Goal: Task Accomplishment & Management: Manage account settings

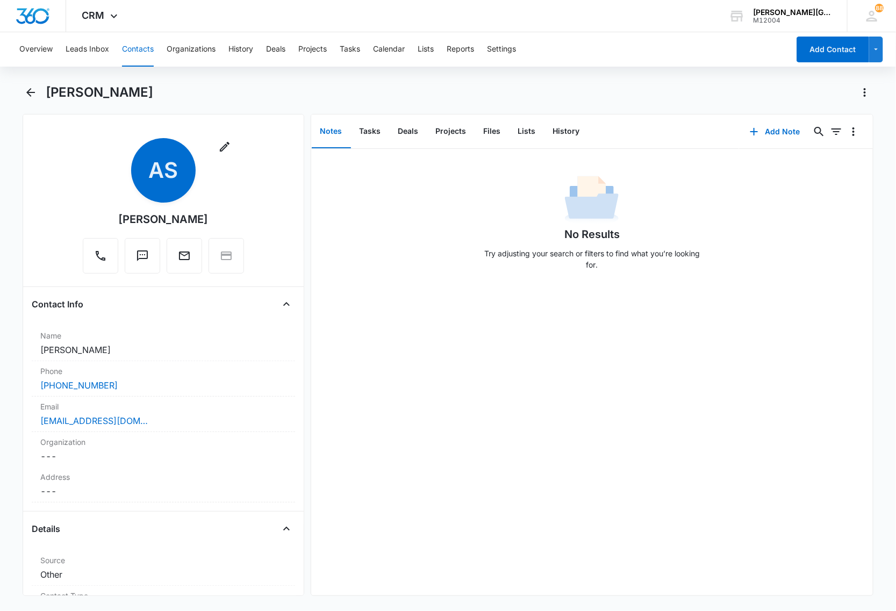
click at [490, 384] on div "No Results Try adjusting your search or filters to find what you’re looking for." at bounding box center [592, 372] width 562 height 446
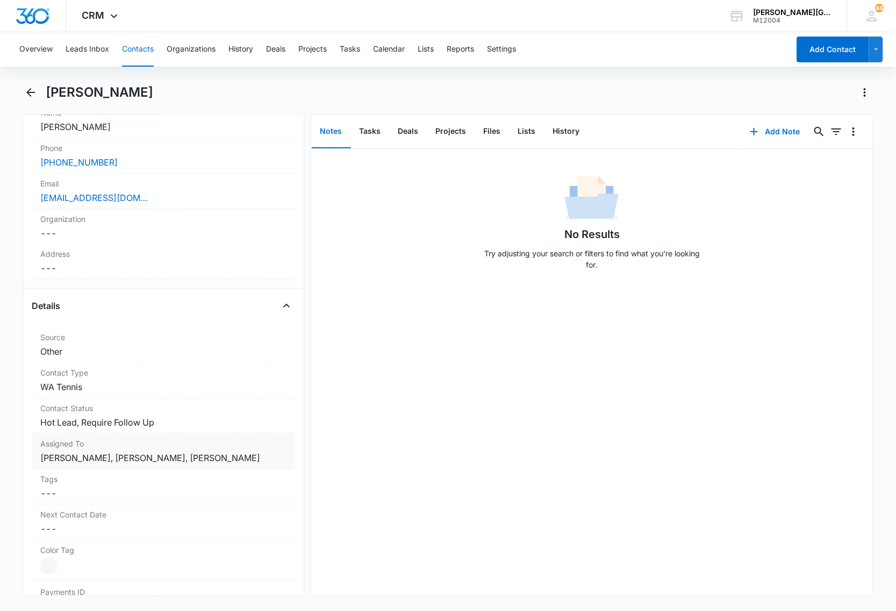
scroll to position [336, 0]
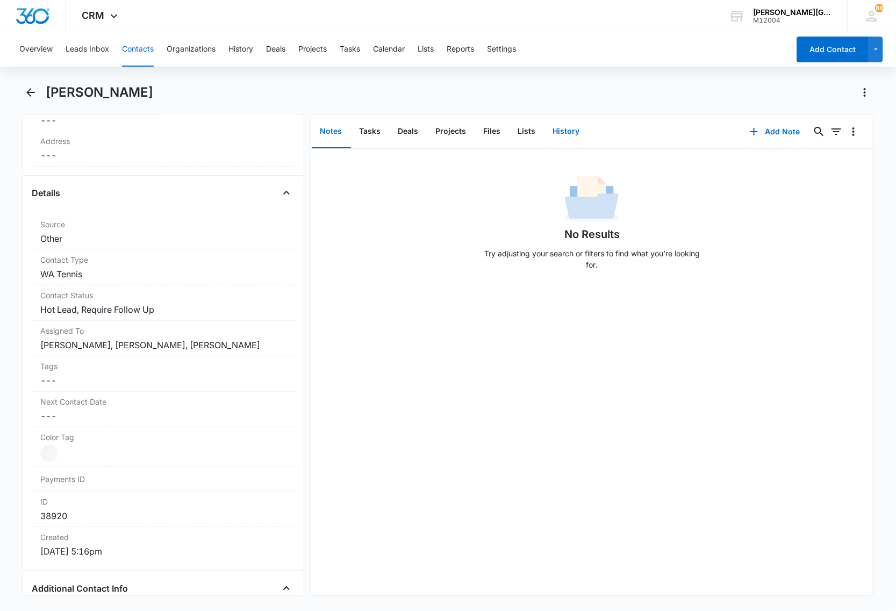
click at [574, 131] on button "History" at bounding box center [566, 131] width 44 height 33
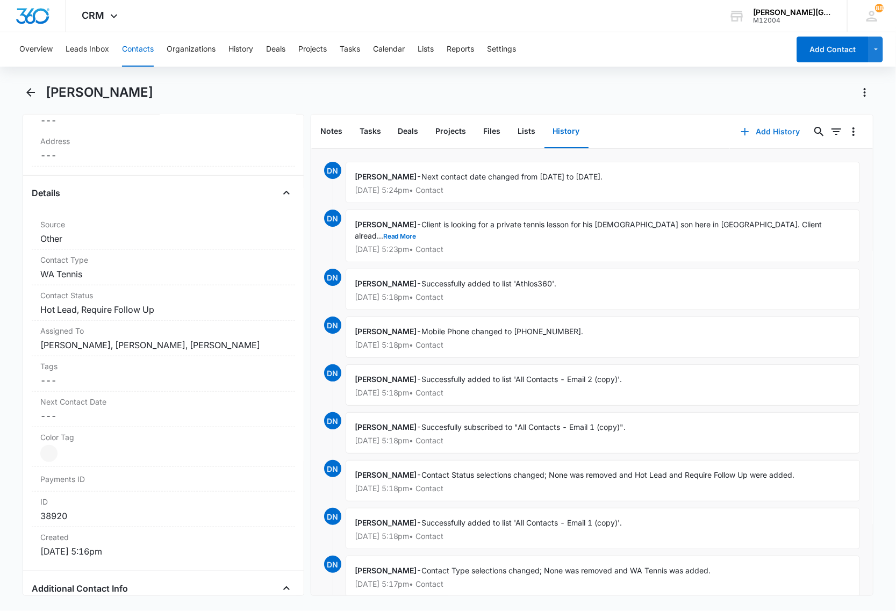
click at [761, 127] on button "Add History" at bounding box center [770, 132] width 81 height 26
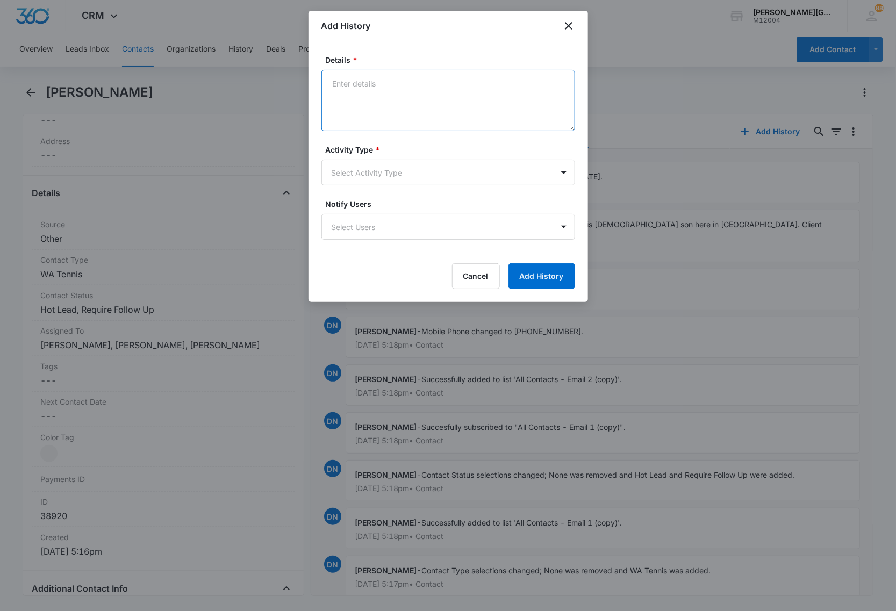
click at [401, 90] on textarea "Details *" at bounding box center [448, 100] width 254 height 61
type textarea "Ф"
click at [481, 95] on textarea "Anna will get in couch with the C today and offer emiliano and Yuki based on th…" at bounding box center [448, 100] width 254 height 61
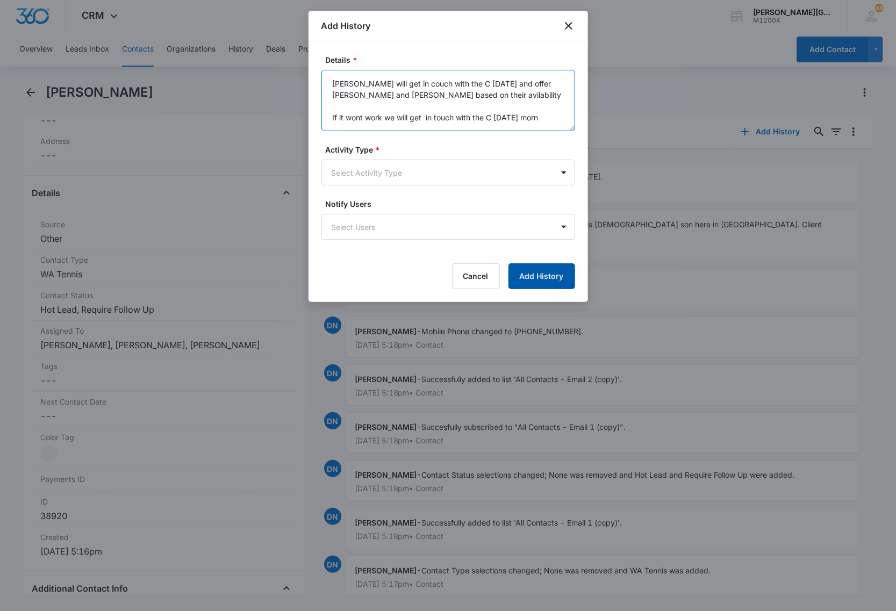
type textarea "Anna will get in couch with the C today and offer emiliano and Yuki based on th…"
click at [543, 278] on button "Add History" at bounding box center [541, 276] width 67 height 26
click at [361, 164] on body "CRM Apps Reputation Websites Forms CRM Email Social Content Ads Intelligence Fi…" at bounding box center [448, 305] width 896 height 611
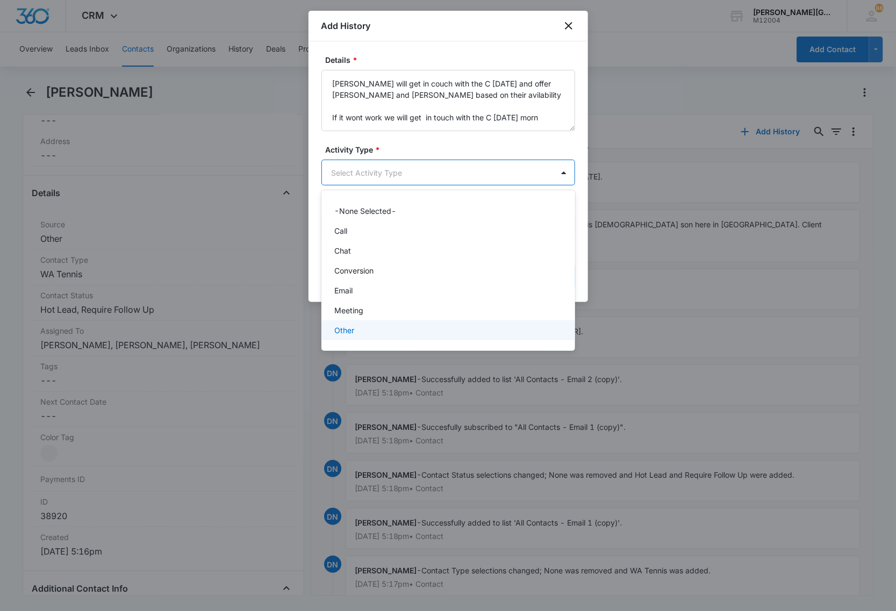
click at [361, 334] on div "Other" at bounding box center [447, 330] width 226 height 11
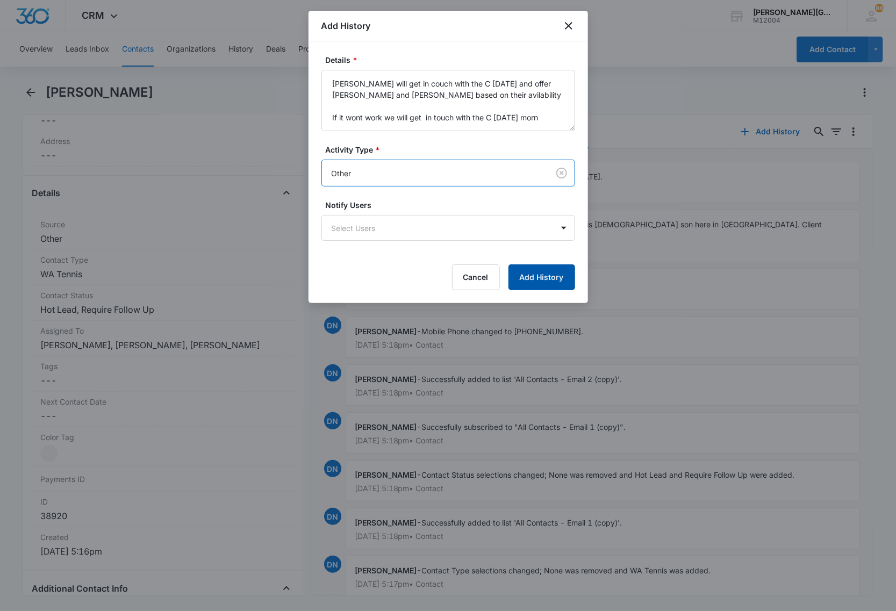
click at [541, 278] on button "Add History" at bounding box center [541, 277] width 67 height 26
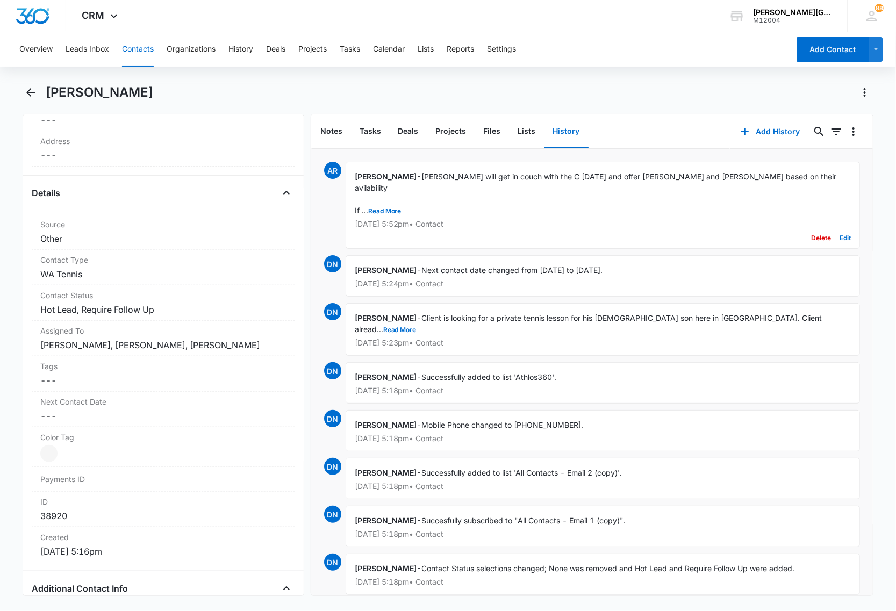
click at [578, 169] on div "Alexandre Ruzhinskiy - Anna will get in couch with the C today and offer emilia…" at bounding box center [602, 205] width 515 height 87
click at [839, 228] on button "Edit" at bounding box center [844, 238] width 11 height 20
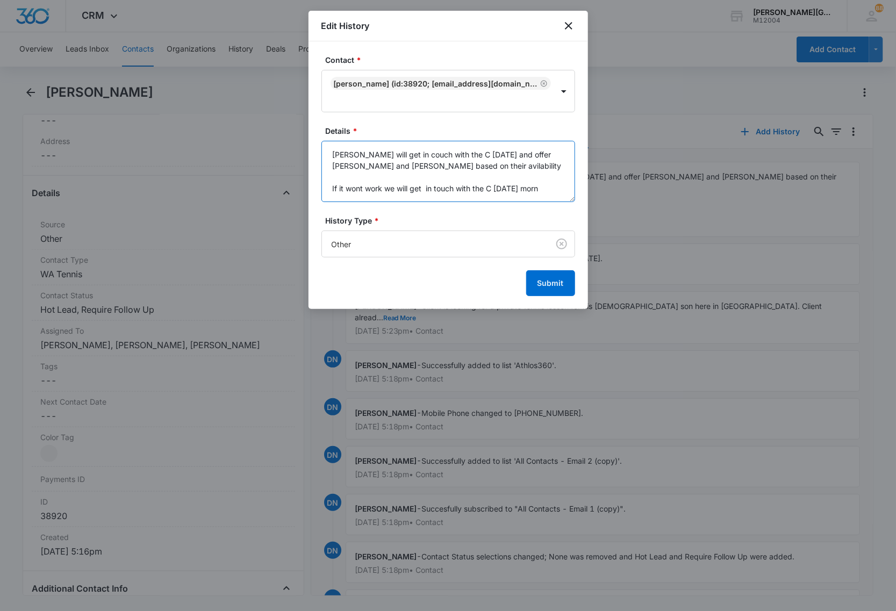
click at [426, 187] on textarea "Anna will get in couch with the C today and offer emiliano and Yuki based on th…" at bounding box center [448, 171] width 254 height 61
click at [406, 239] on body "CRM Apps Reputation Websites Forms CRM Email Social Content Ads Intelligence Fi…" at bounding box center [448, 305] width 896 height 611
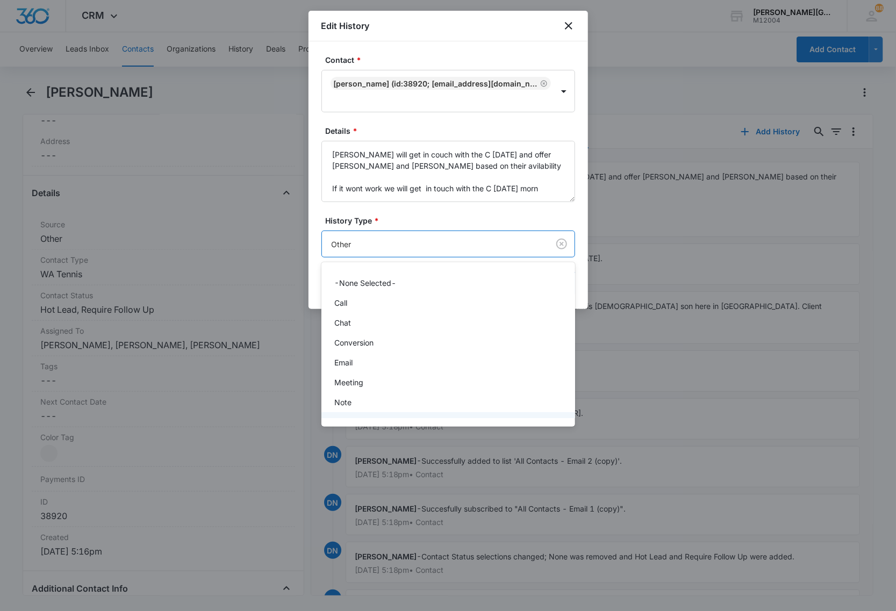
click at [460, 213] on div at bounding box center [448, 305] width 896 height 611
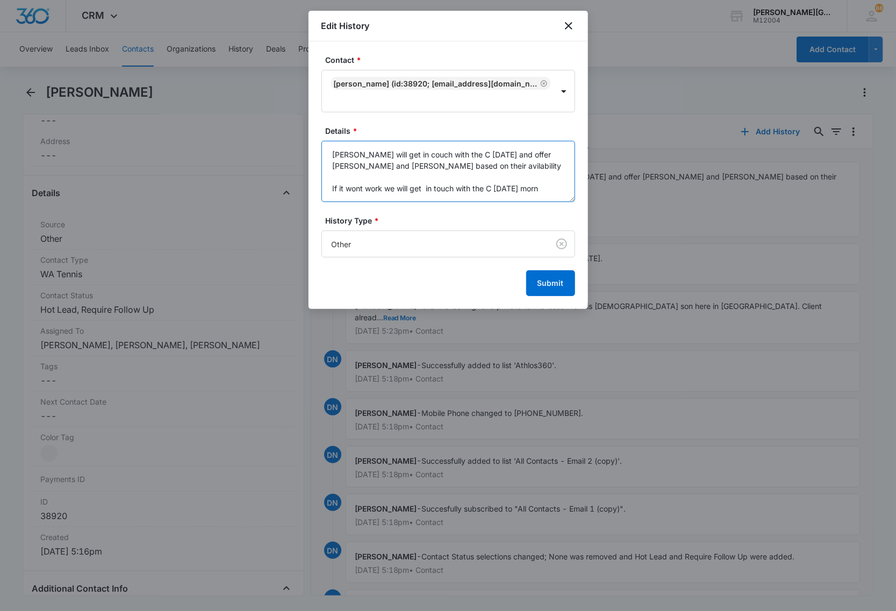
click at [439, 170] on textarea "Anna will get in couch with the C today and offer emiliano and Yuki based on th…" at bounding box center [448, 171] width 254 height 61
click at [437, 170] on textarea "Anna will get in couch with the C today and offer emiliano and Yuki based on th…" at bounding box center [448, 171] width 254 height 61
click at [364, 244] on body "CRM Apps Reputation Websites Forms CRM Email Social Content Ads Intelligence Fi…" at bounding box center [448, 305] width 896 height 611
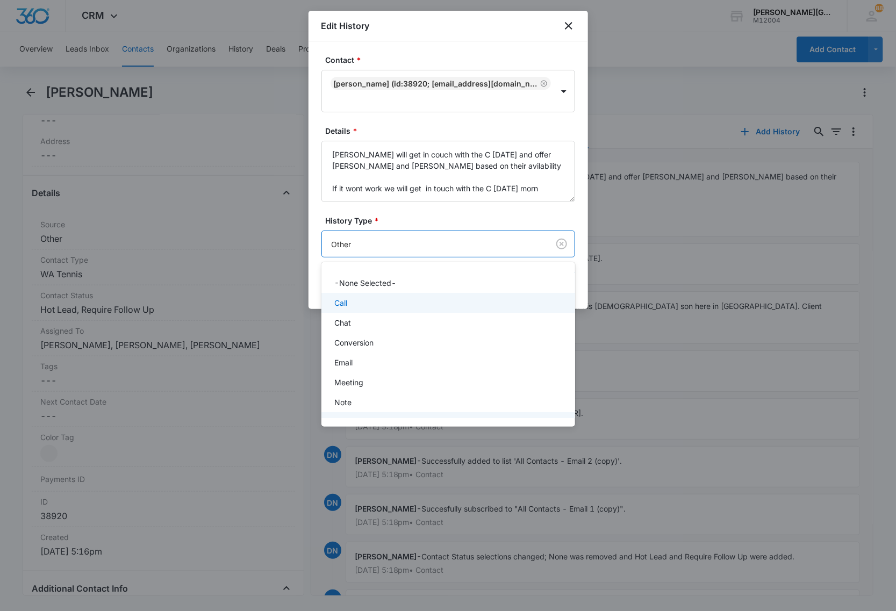
click at [349, 299] on div "Call" at bounding box center [447, 302] width 226 height 11
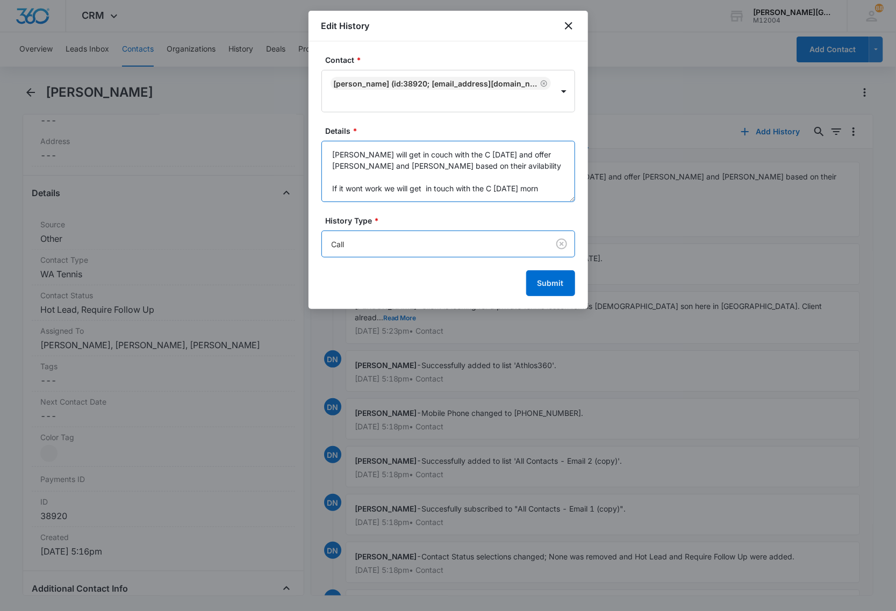
click at [500, 186] on textarea "Anna will get in couch with the C today and offer emiliano and Yuki based on th…" at bounding box center [448, 171] width 254 height 61
click at [567, 23] on icon "close" at bounding box center [568, 25] width 13 height 13
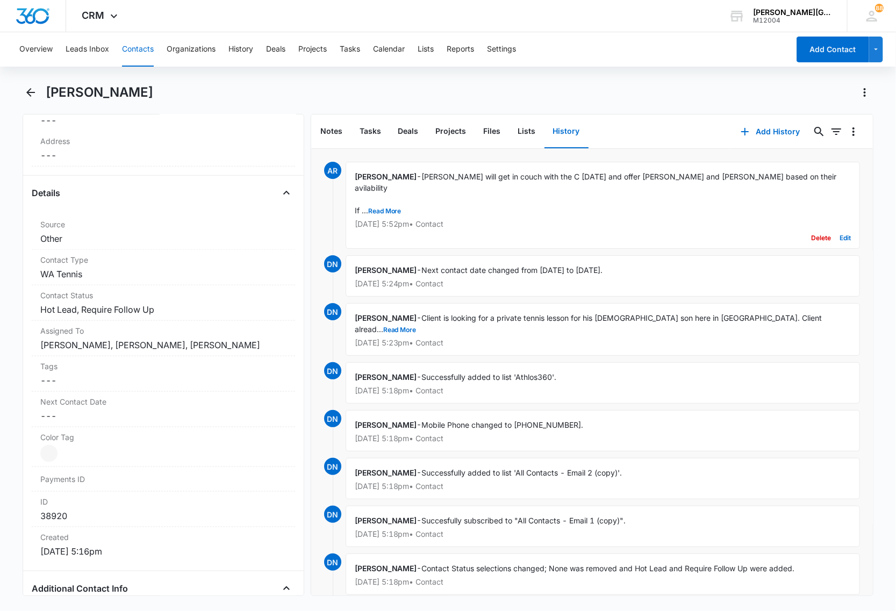
click at [811, 228] on button "Delete" at bounding box center [821, 238] width 20 height 20
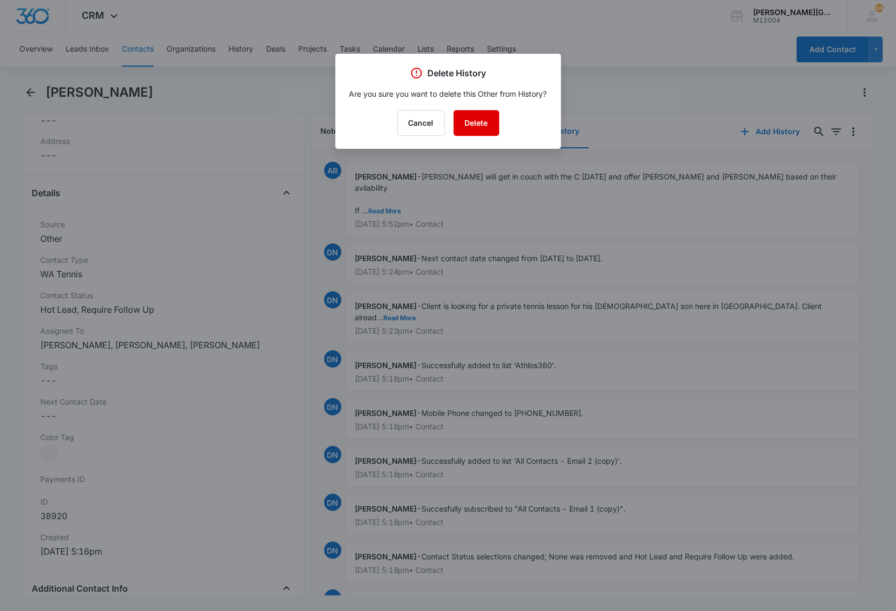
click at [479, 118] on button "Delete" at bounding box center [476, 123] width 46 height 26
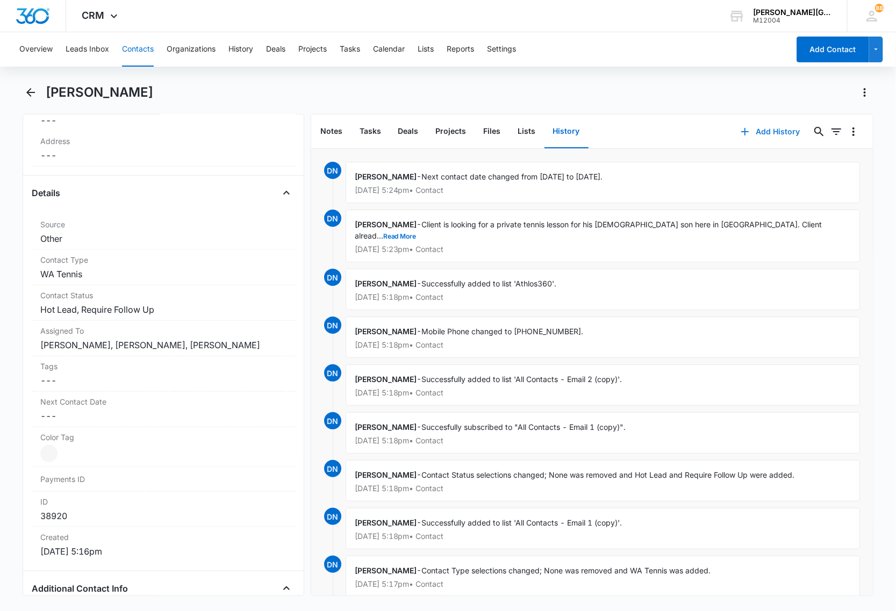
click at [764, 130] on button "Add History" at bounding box center [770, 132] width 81 height 26
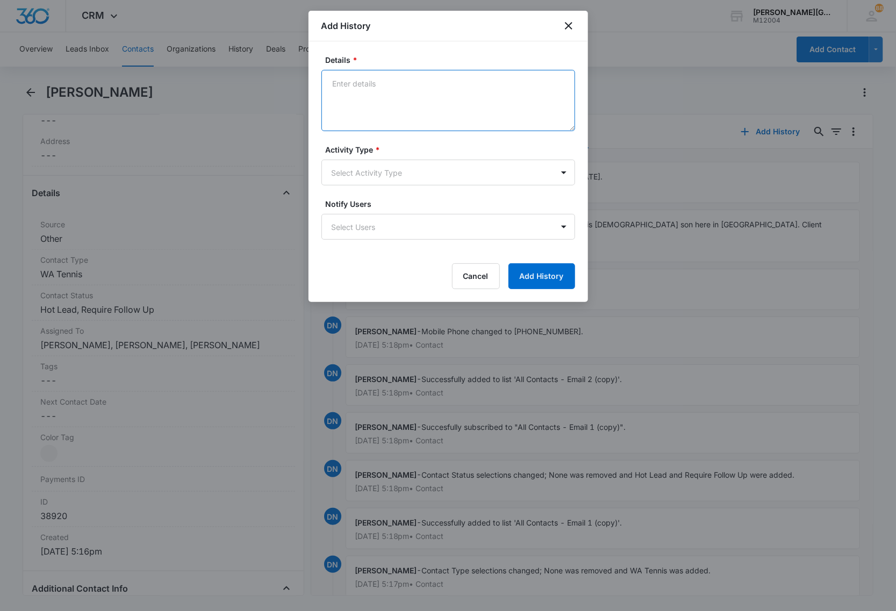
click at [423, 96] on textarea "Details *" at bounding box center [448, 100] width 254 height 61
paste textarea "Anna will get in couch with the C today and offer emiliano and Yuki based on th…"
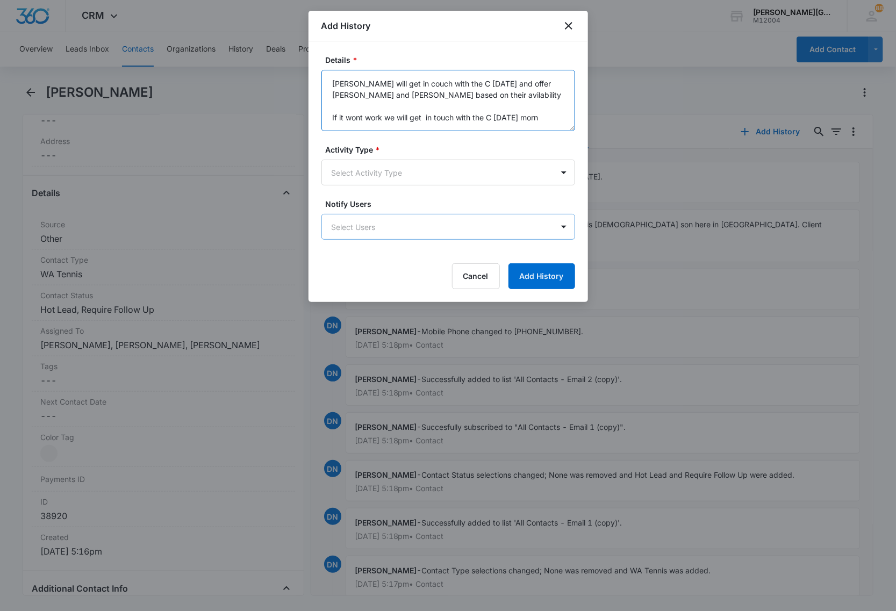
type textarea "Anna will get in couch with the C today and offer emiliano and Yuki based on th…"
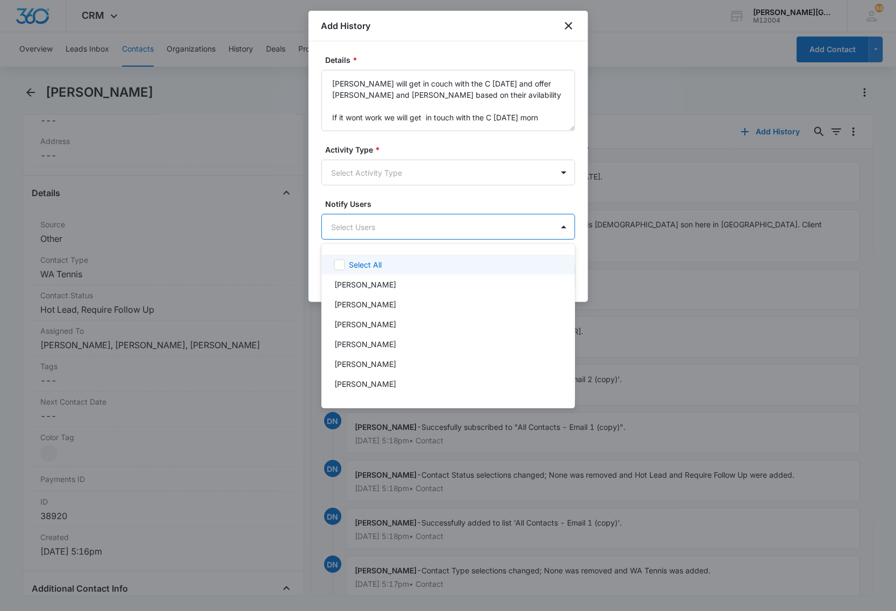
click at [401, 232] on body "CRM Apps Reputation Websites Forms CRM Email Social Content Ads Intelligence Fi…" at bounding box center [448, 305] width 896 height 611
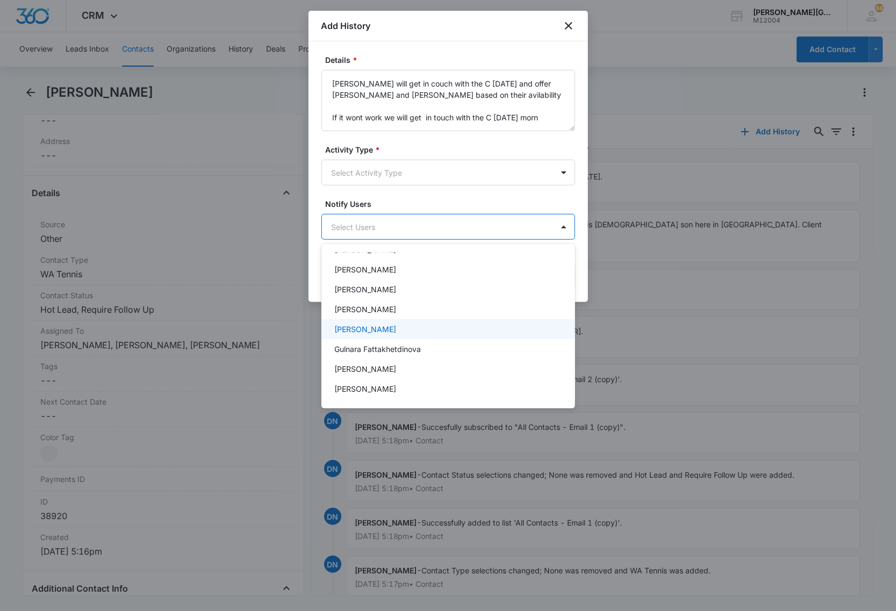
scroll to position [67, 0]
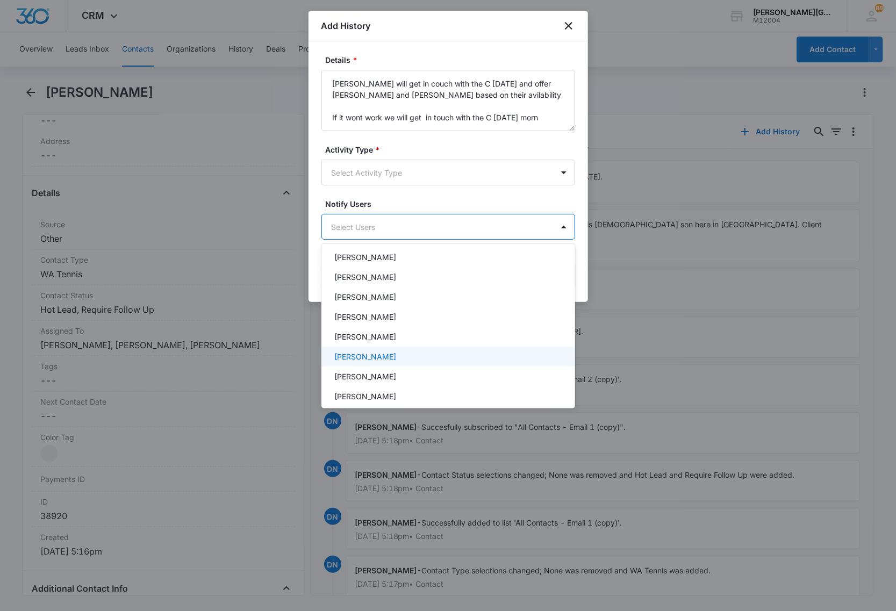
click at [383, 349] on div "Ekaterina Deriabina" at bounding box center [448, 357] width 254 height 20
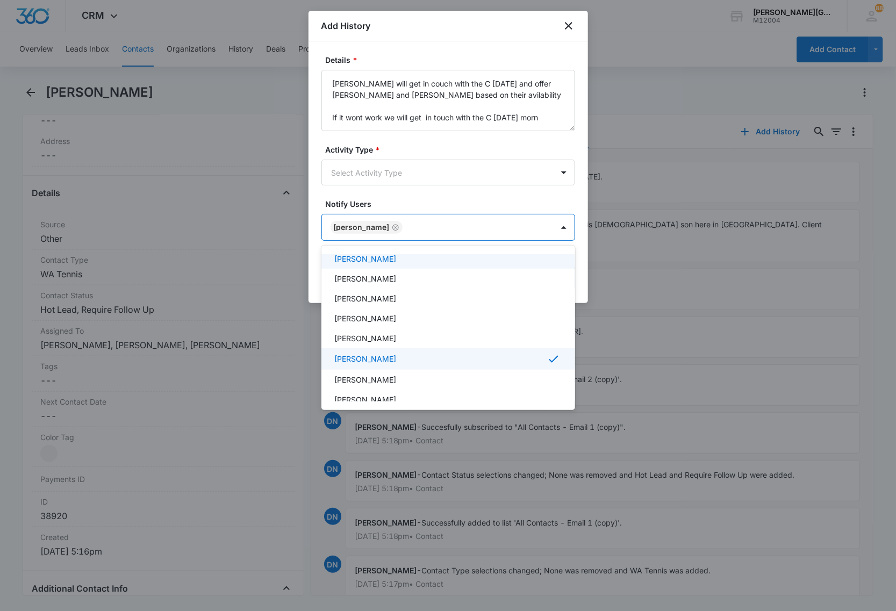
click at [386, 176] on div at bounding box center [448, 305] width 896 height 611
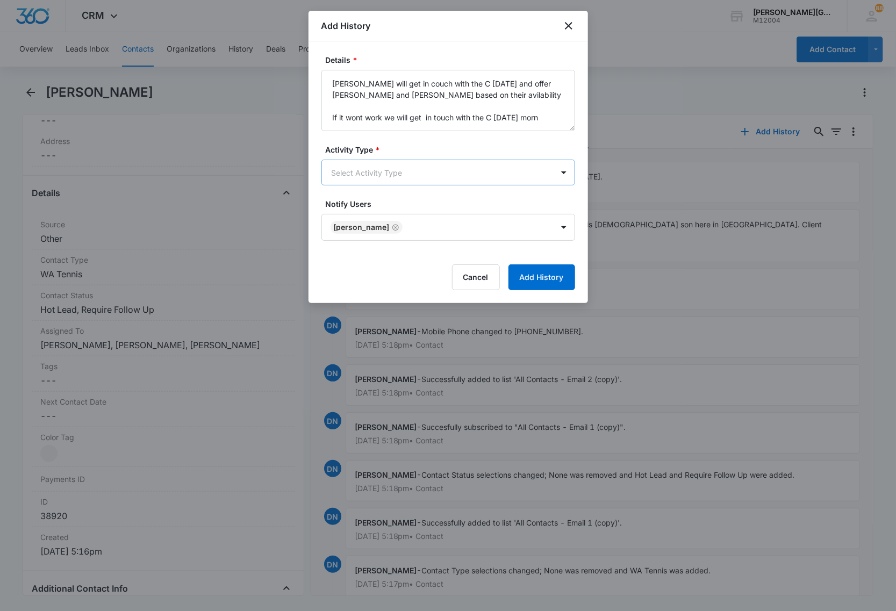
click at [381, 174] on body "CRM Apps Reputation Websites Forms CRM Email Social Content Ads Intelligence Fi…" at bounding box center [448, 305] width 896 height 611
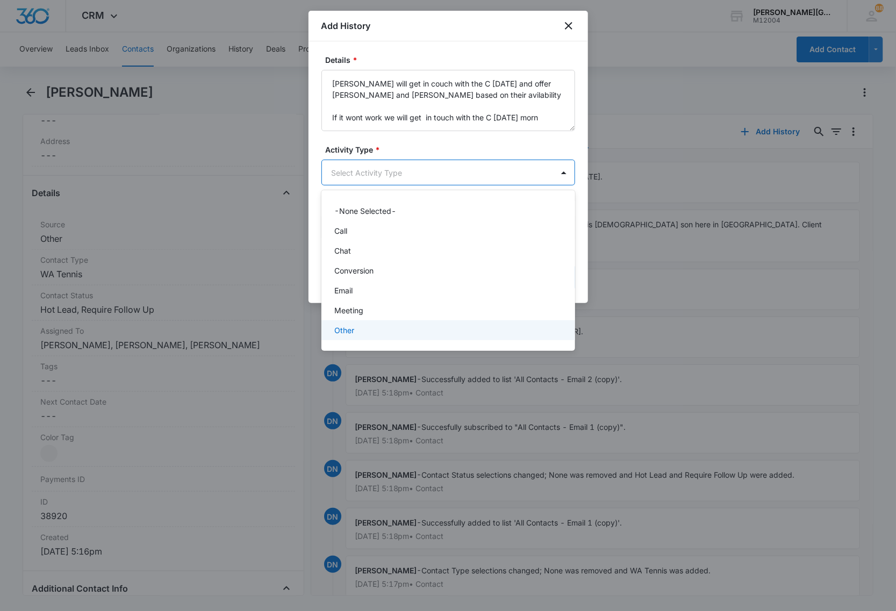
click at [364, 334] on div "Other" at bounding box center [447, 330] width 226 height 11
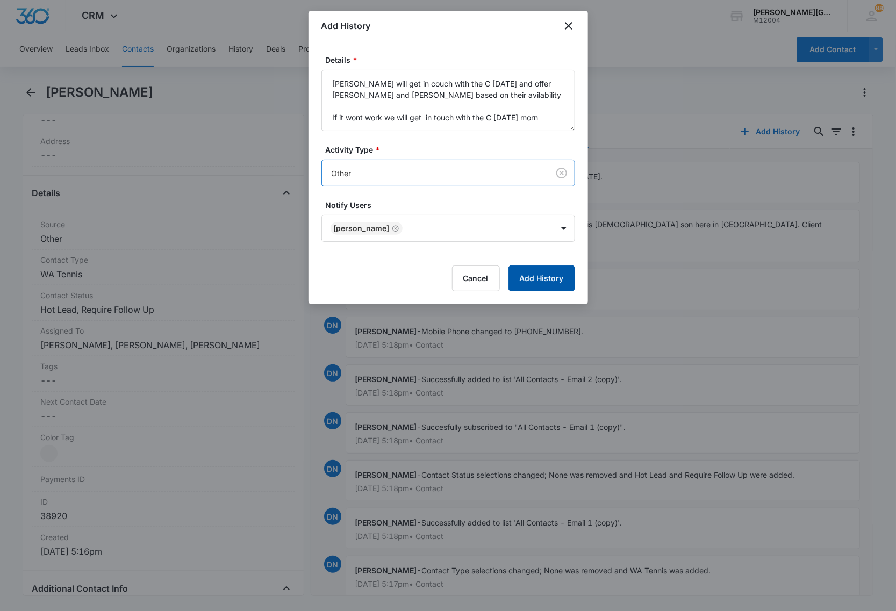
click at [551, 280] on button "Add History" at bounding box center [541, 278] width 67 height 26
